Goal: Information Seeking & Learning: Learn about a topic

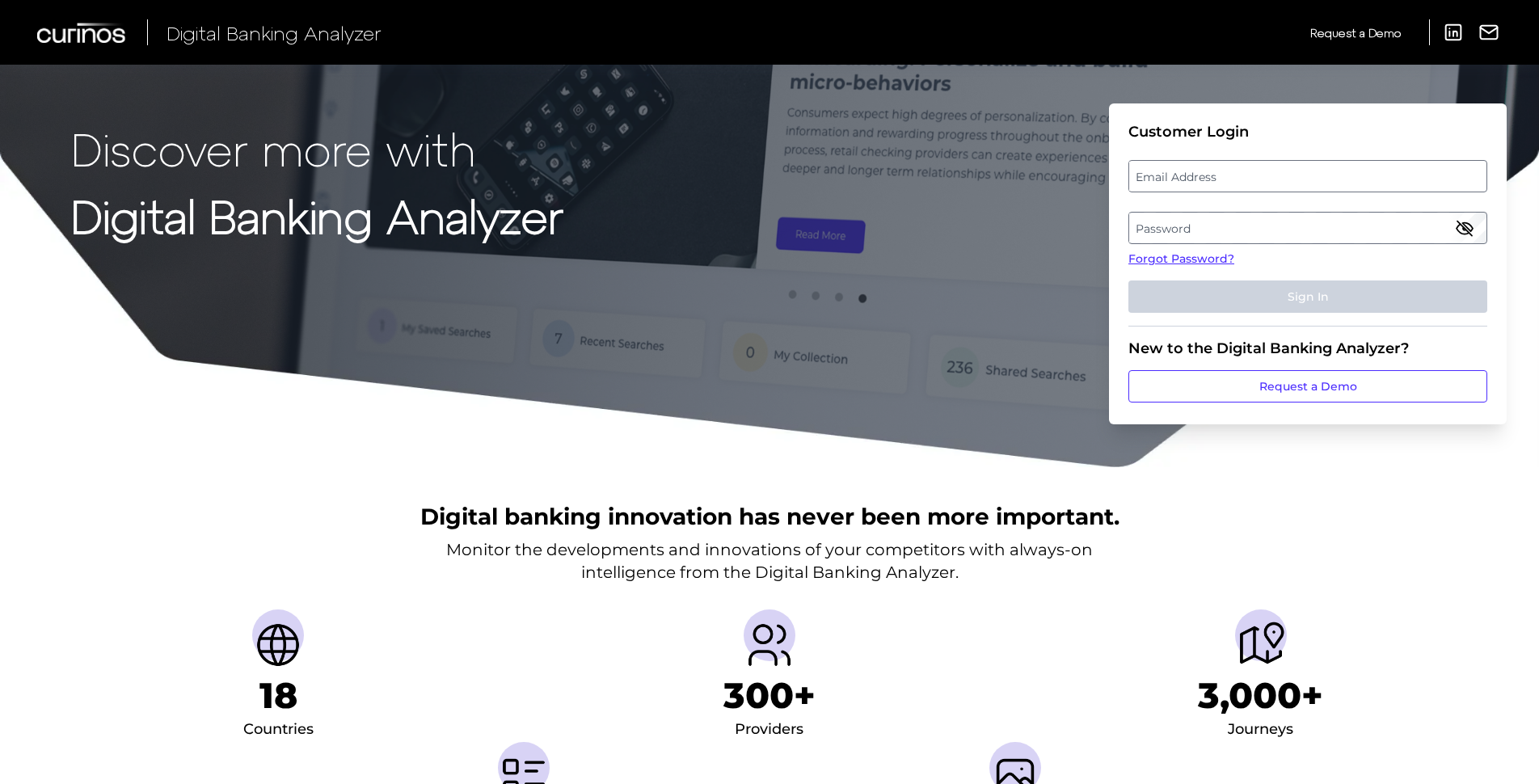
click at [1249, 171] on label "Email Address" at bounding box center [1307, 177] width 356 height 29
click at [1249, 171] on input "email" at bounding box center [1308, 176] width 359 height 32
type input "[PERSON_NAME][EMAIL_ADDRESS][PERSON_NAME][DOMAIN_NAME]"
click at [1206, 237] on label "Password" at bounding box center [1307, 228] width 356 height 29
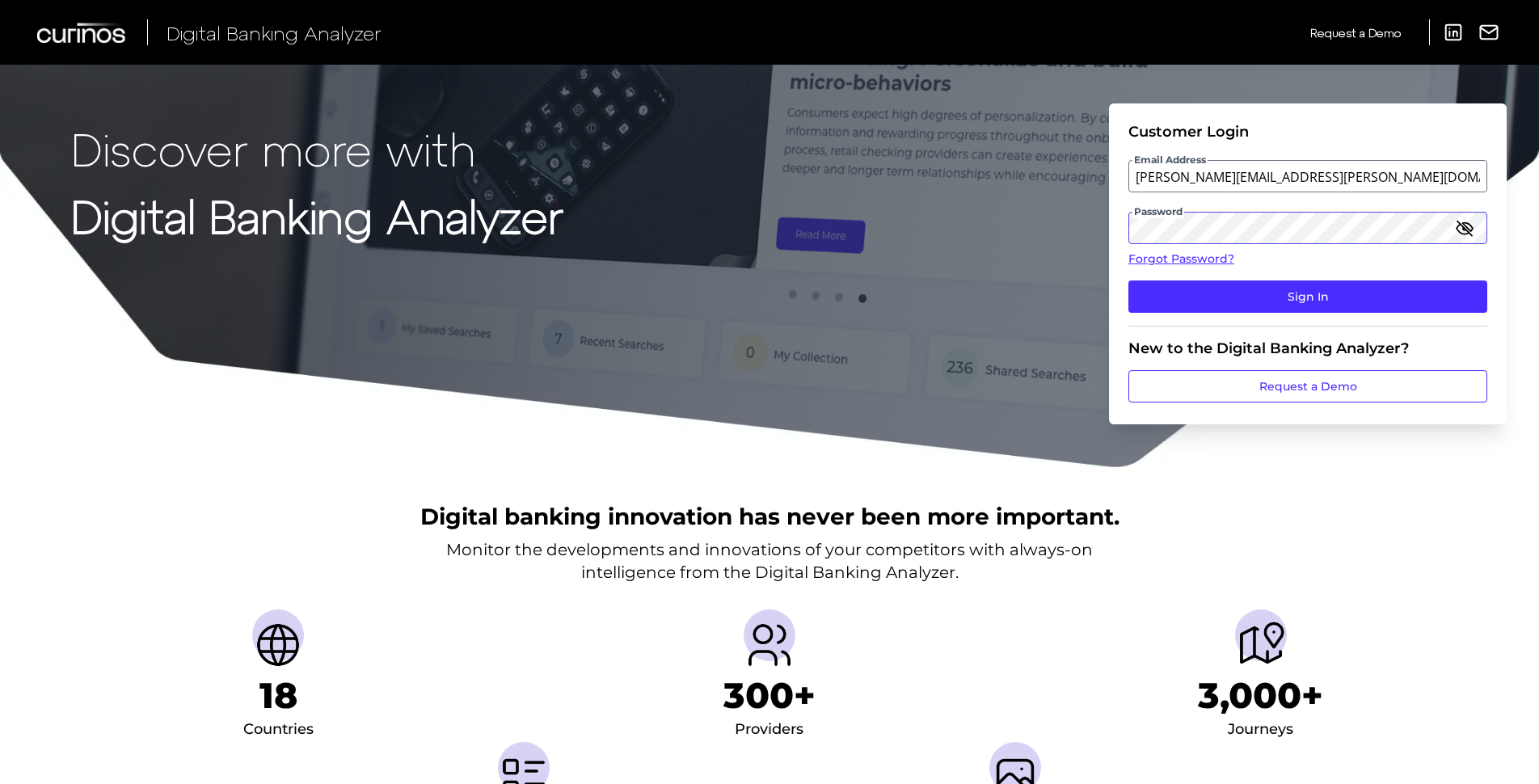
click at [1129, 281] on button "Sign In" at bounding box center [1308, 296] width 359 height 32
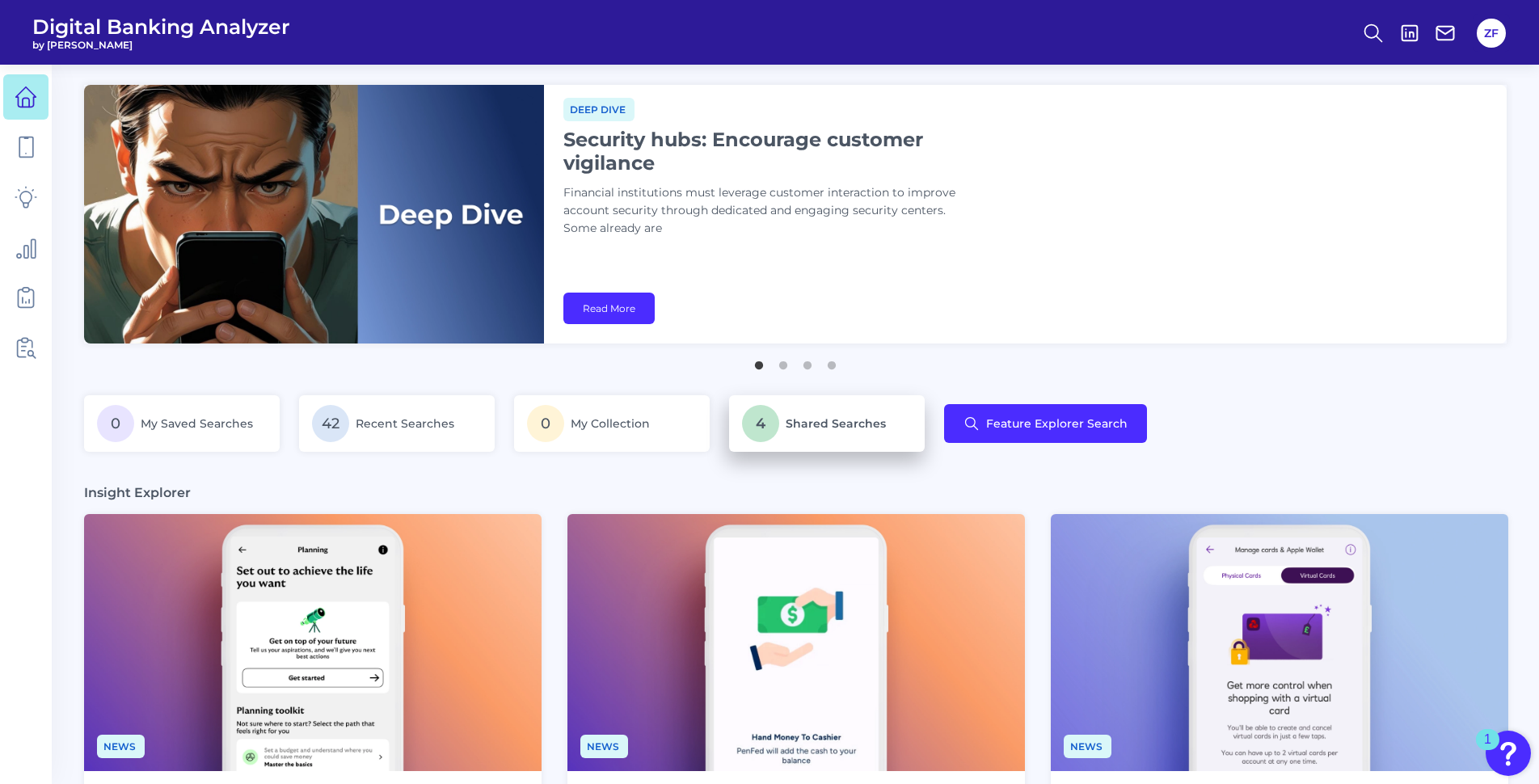
click at [755, 421] on span "4" at bounding box center [761, 424] width 37 height 37
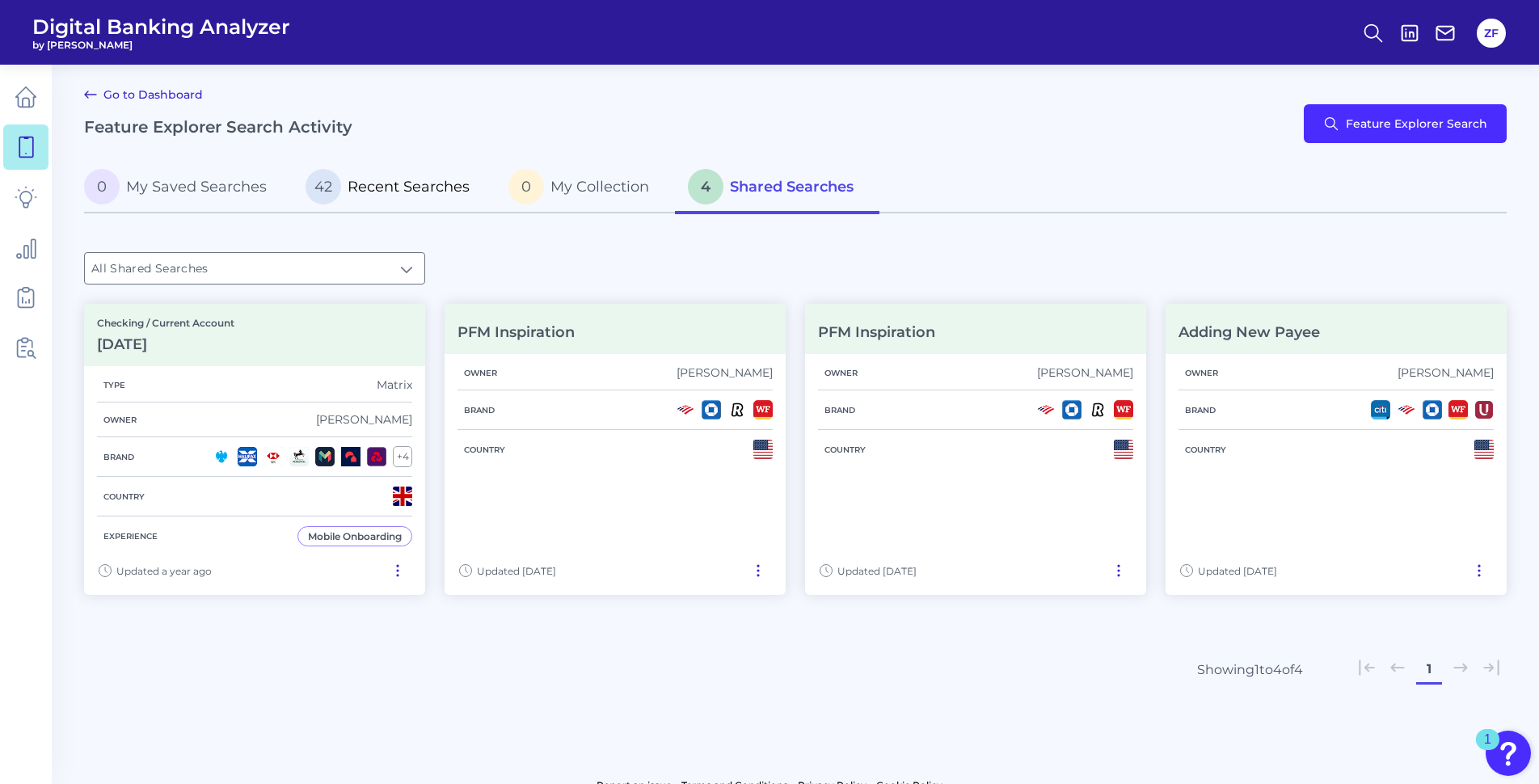
click at [318, 183] on span "42" at bounding box center [323, 186] width 35 height 35
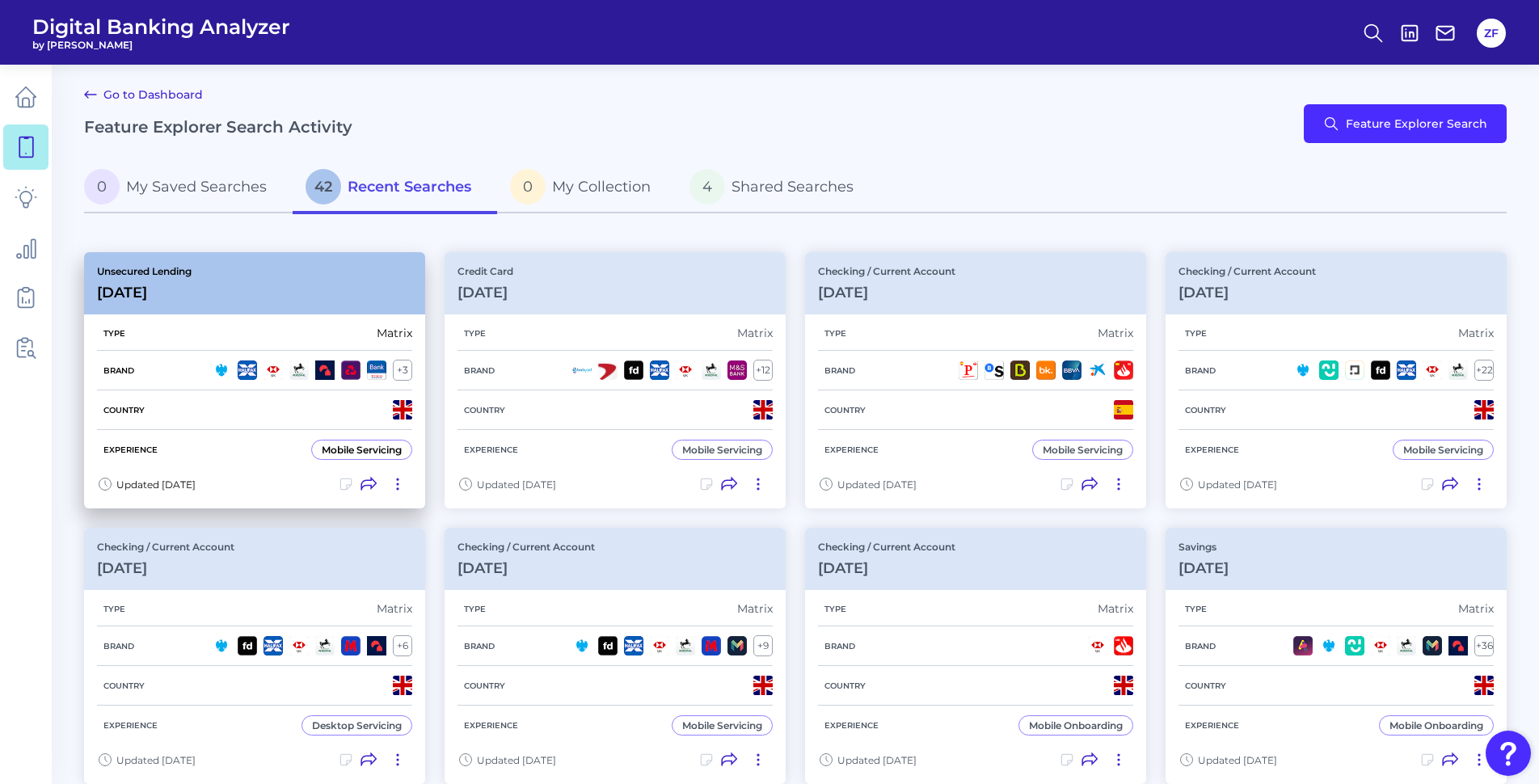
click at [312, 266] on div "Unsecured Lending [DATE]" at bounding box center [255, 283] width 342 height 62
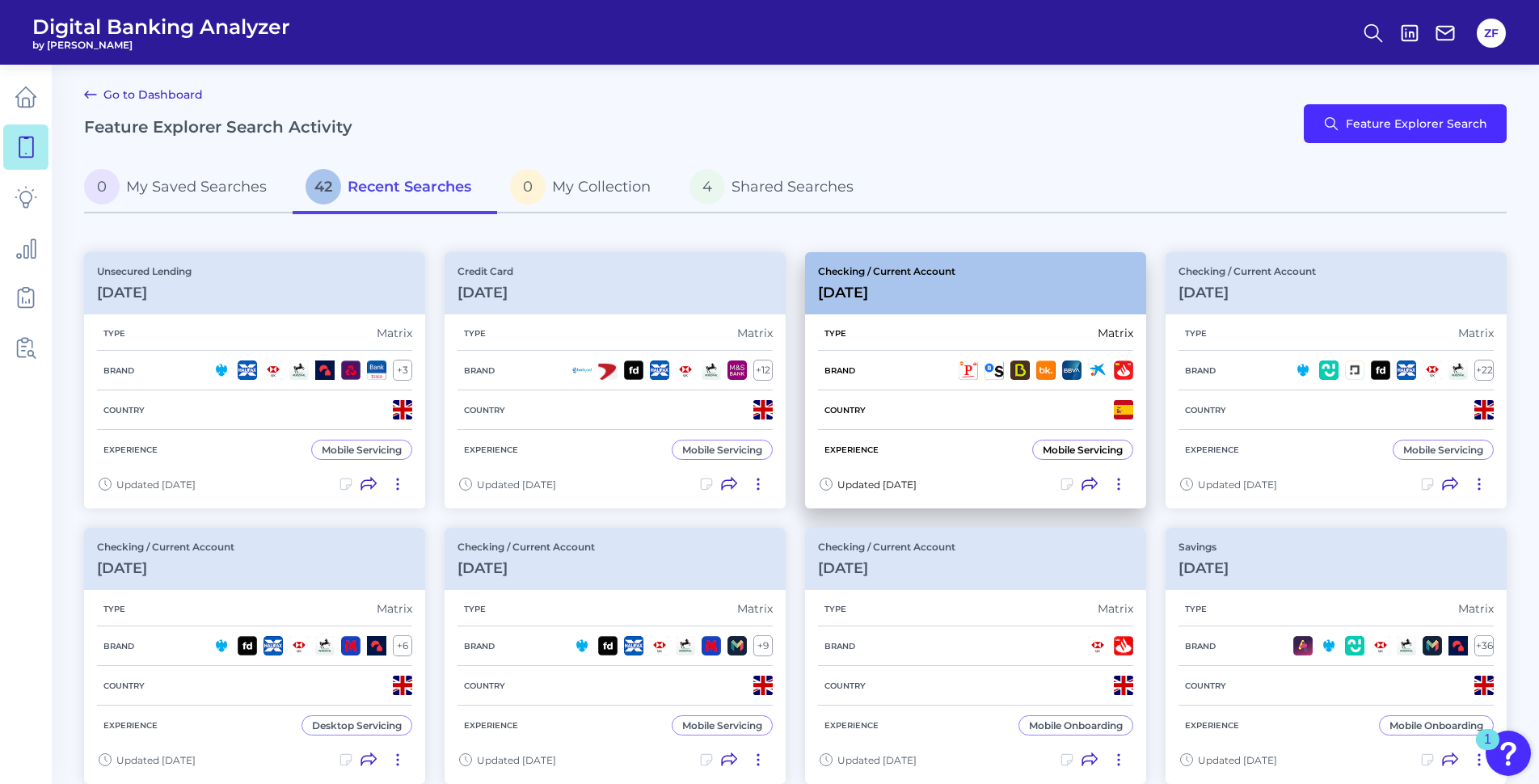
click at [1063, 293] on div "Checking / Current Account [DATE]" at bounding box center [976, 283] width 342 height 62
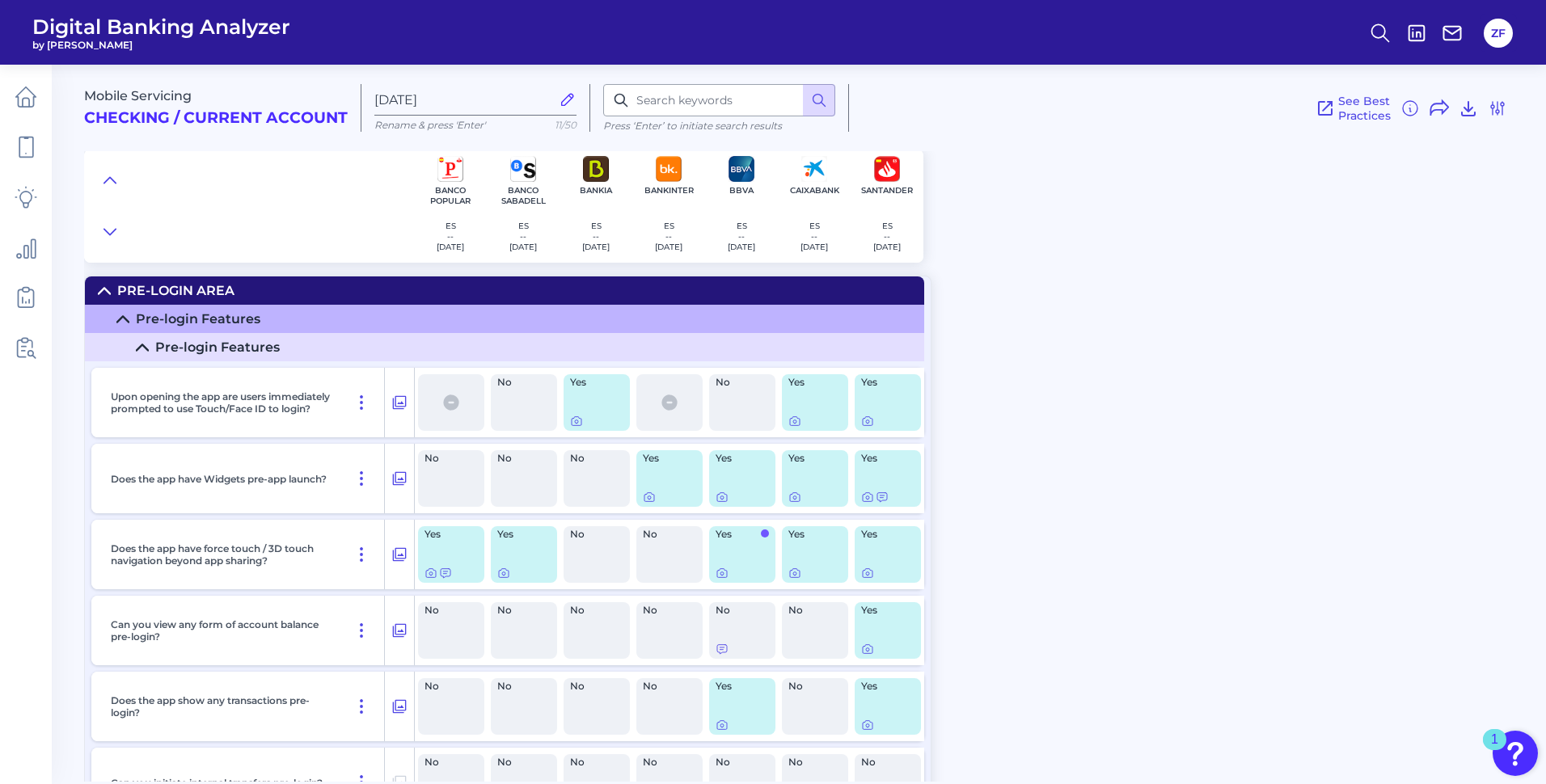
click at [328, 235] on div at bounding box center [249, 205] width 330 height 113
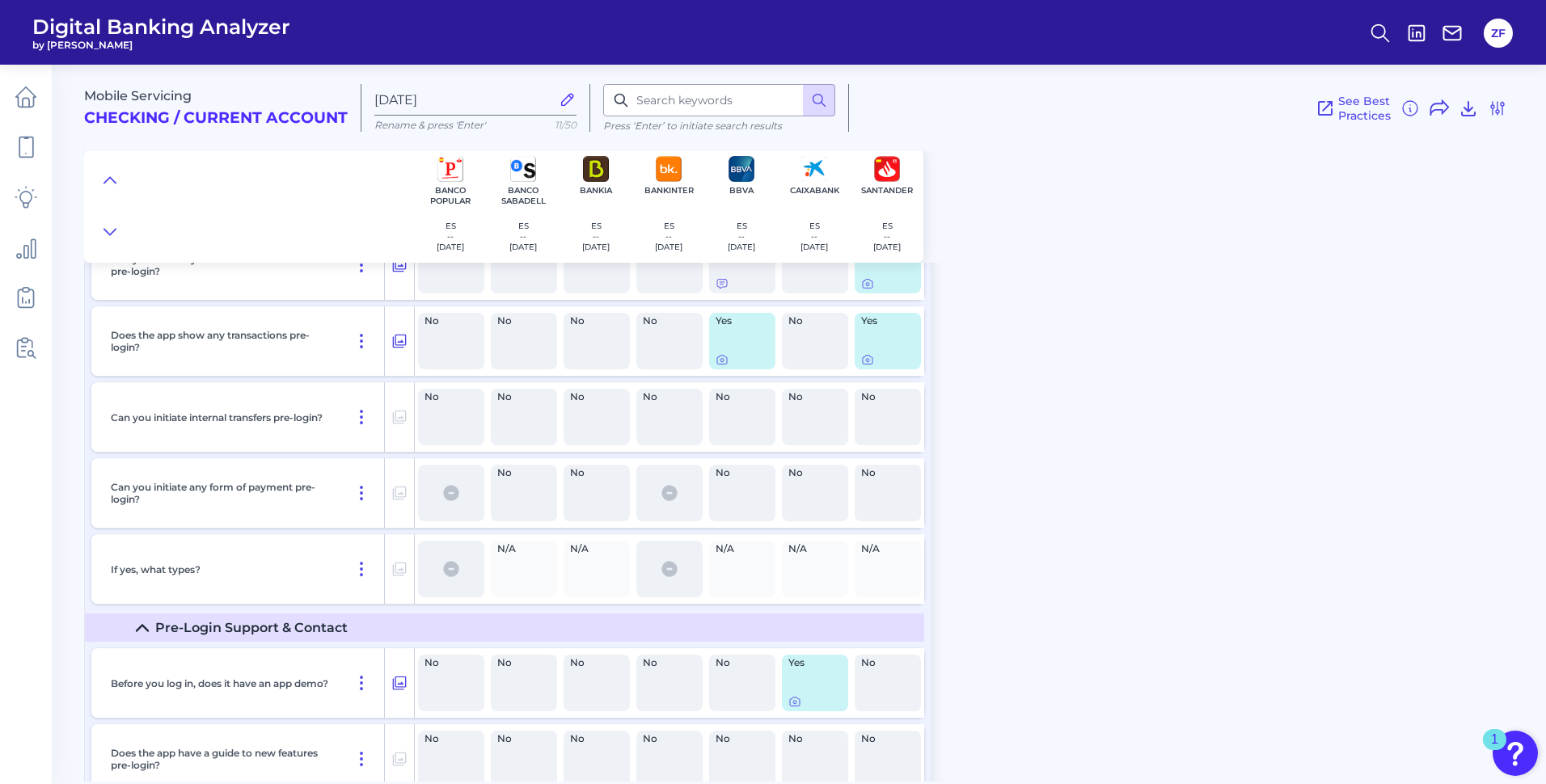
scroll to position [12170, 0]
